Goal: Communication & Community: Answer question/provide support

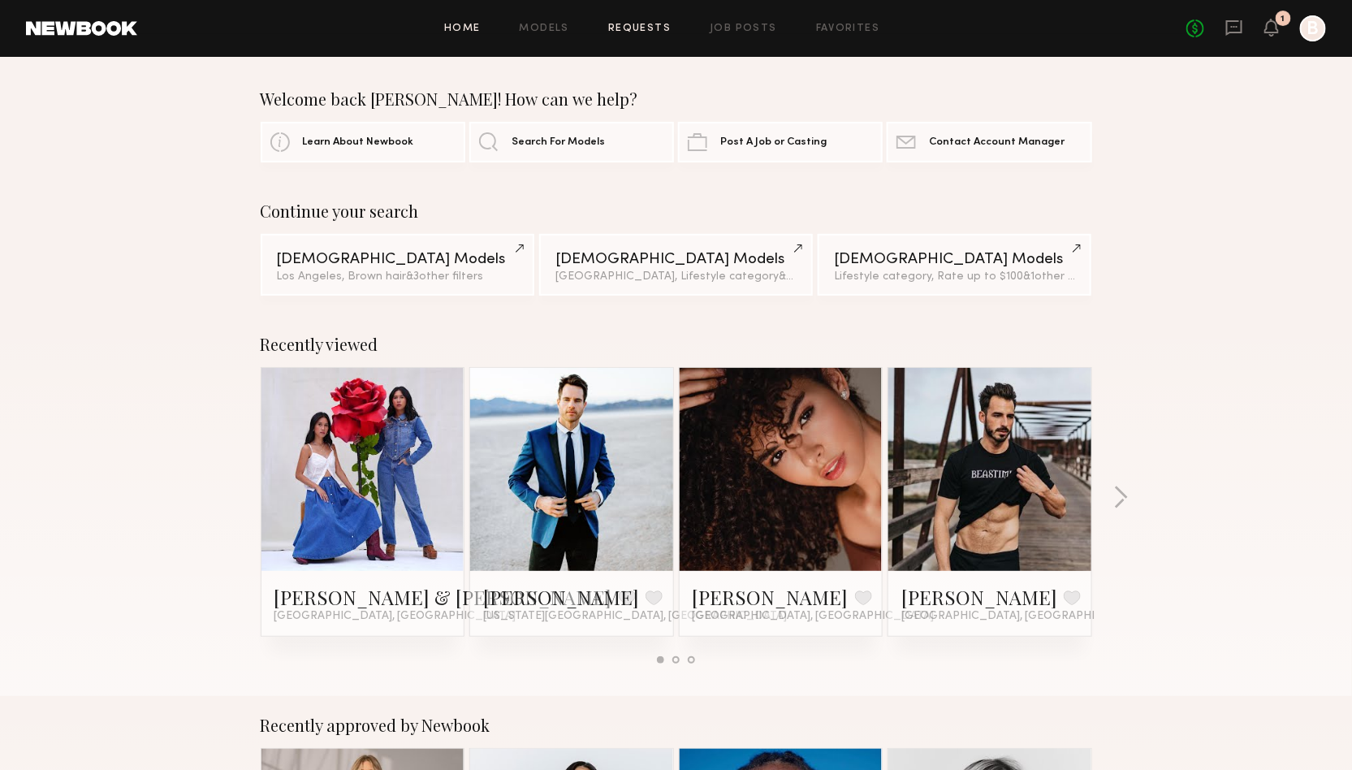
click at [619, 28] on link "Requests" at bounding box center [639, 29] width 63 height 11
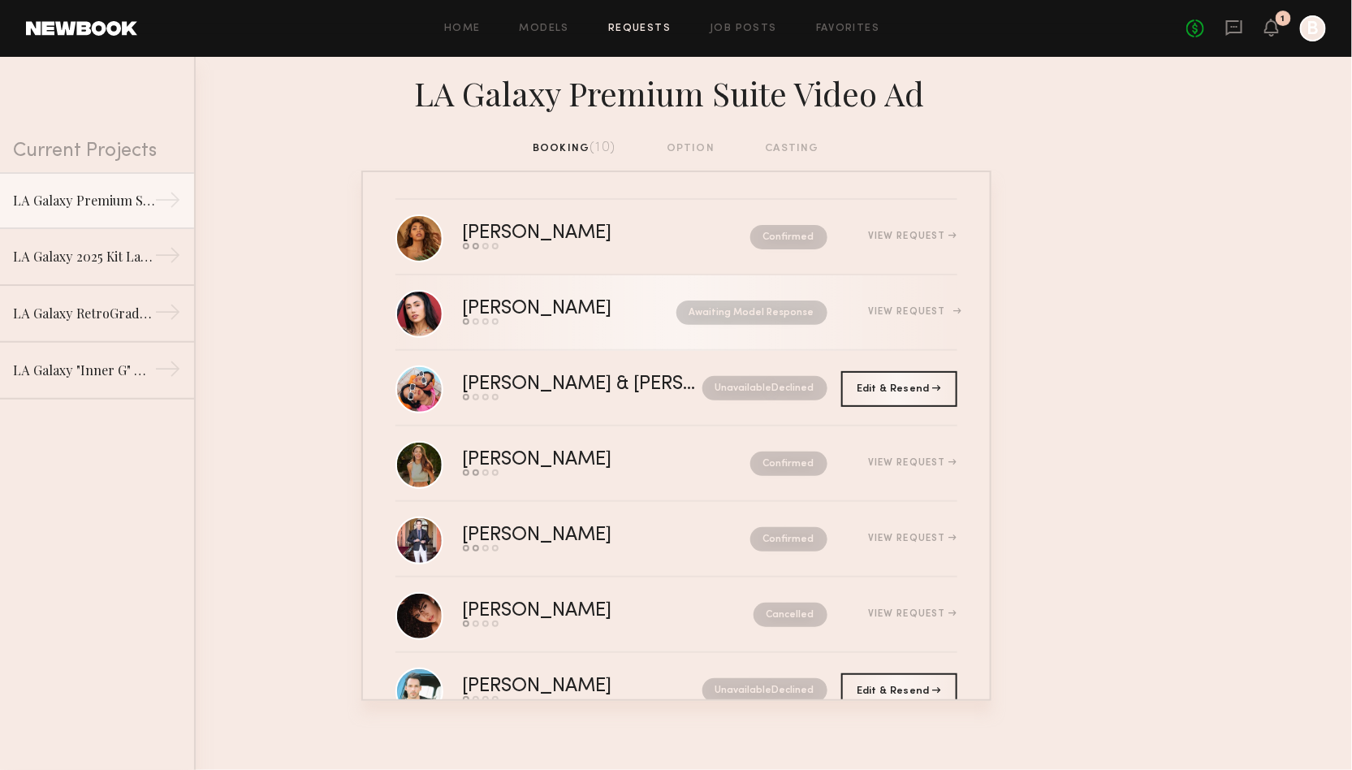
click at [707, 318] on nb-request-status "Awaiting Model Response" at bounding box center [752, 313] width 151 height 24
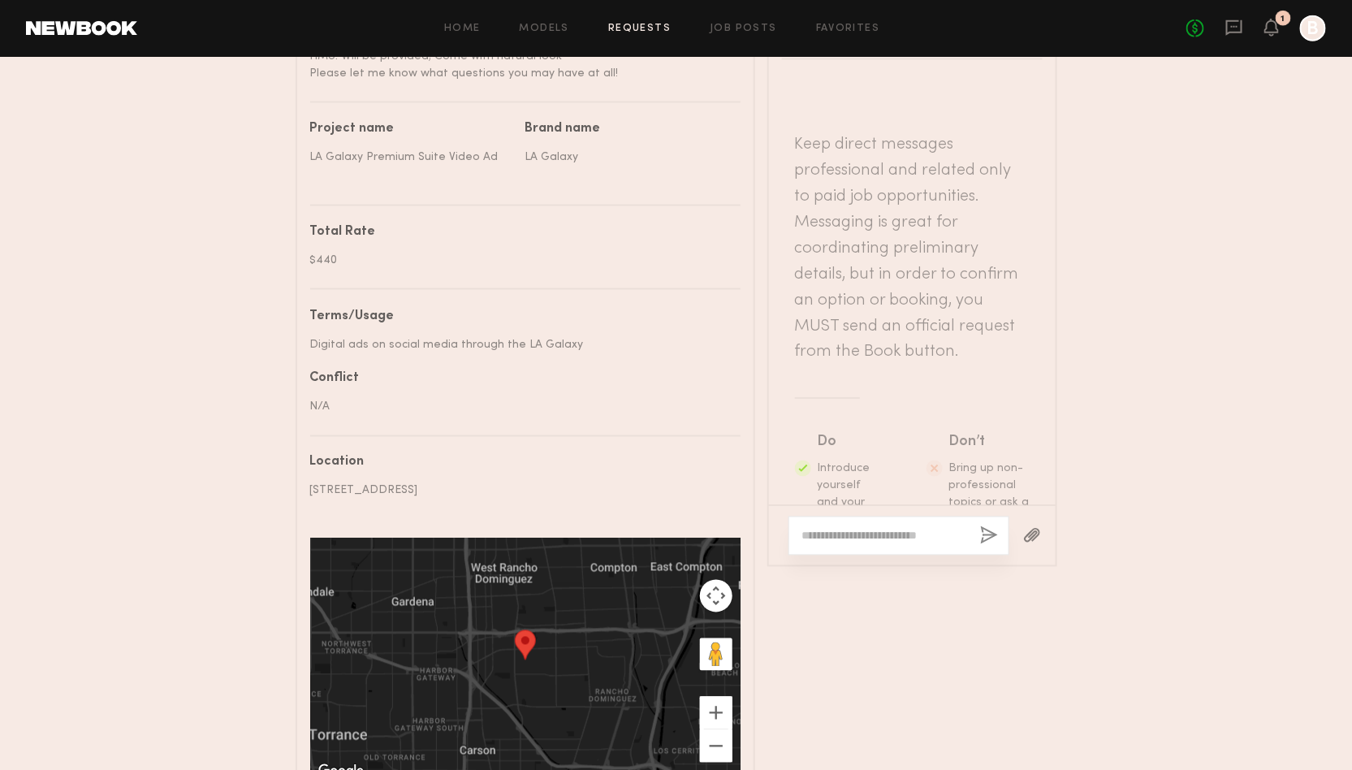
scroll to position [881, 0]
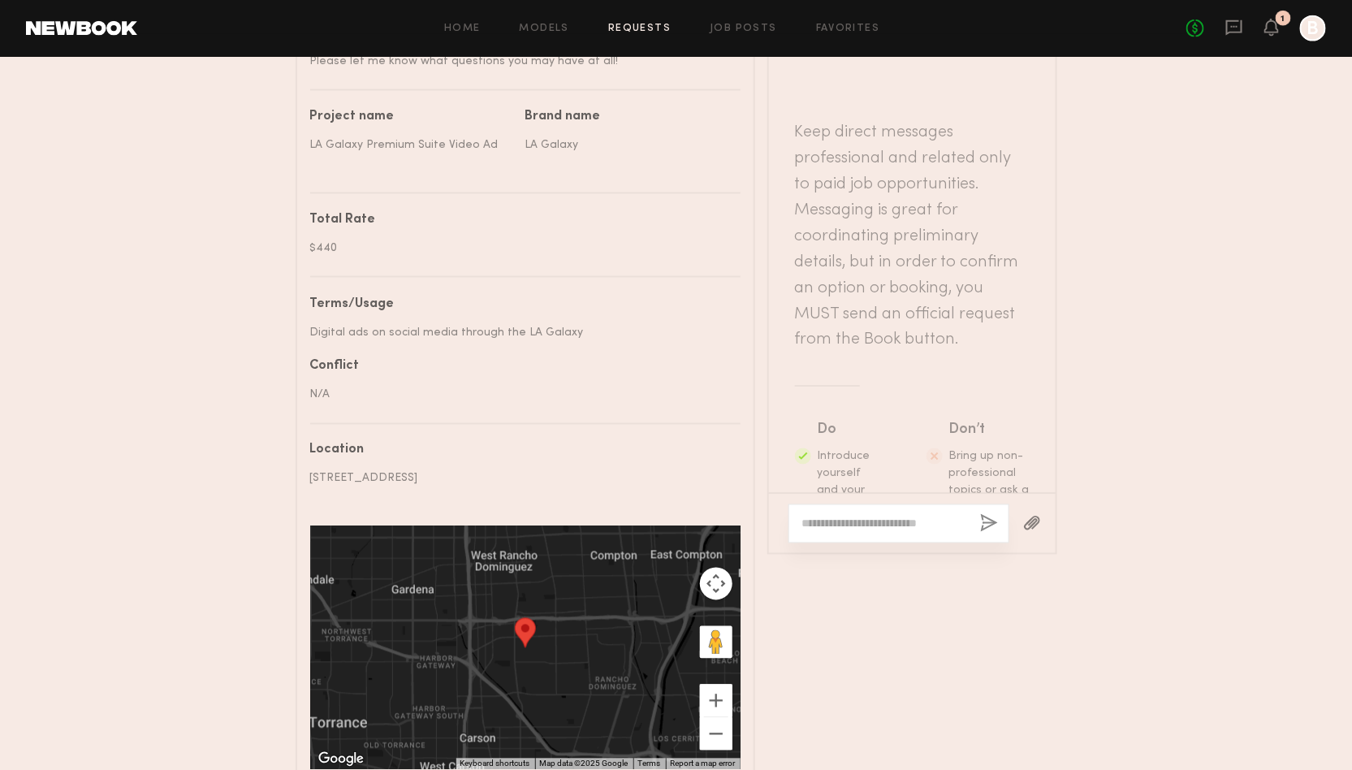
click at [875, 521] on textarea at bounding box center [884, 524] width 165 height 16
type textarea "**********"
click at [994, 515] on button "button" at bounding box center [990, 524] width 18 height 20
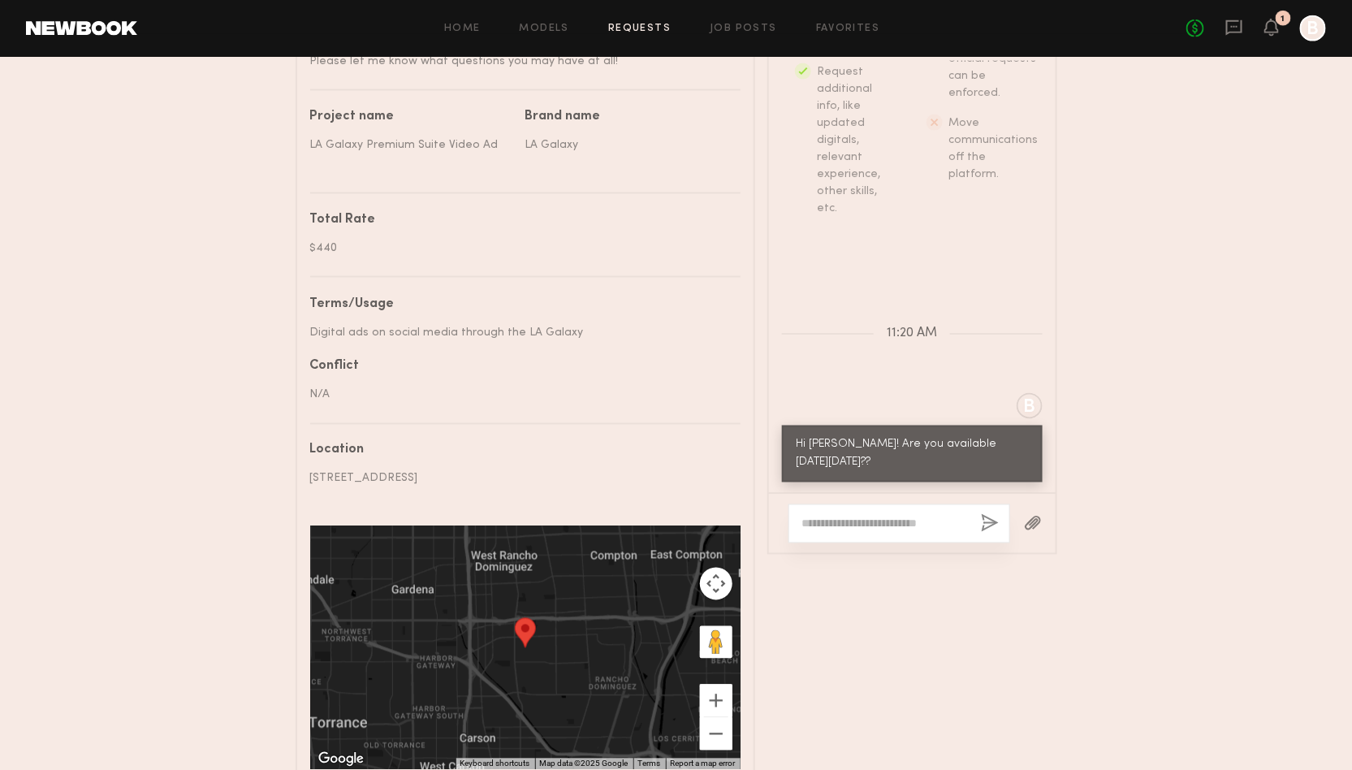
drag, startPoint x: 1287, startPoint y: 429, endPoint x: 1306, endPoint y: 437, distance: 20.4
